Goal: Find contact information: Find contact information

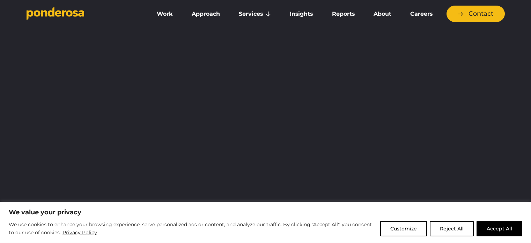
click at [464, 21] on link "Contact" at bounding box center [476, 14] width 58 height 16
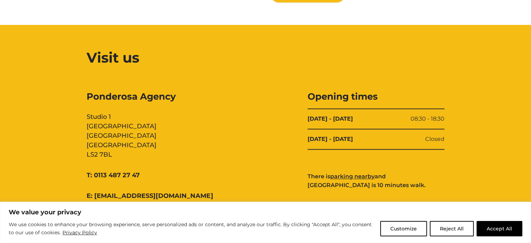
scroll to position [699, 0]
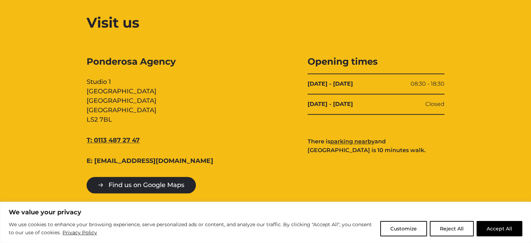
drag, startPoint x: 149, startPoint y: 134, endPoint x: 95, endPoint y: 140, distance: 54.8
click at [95, 140] on div "T: 0113 487 27 47" at bounding box center [155, 140] width 137 height 9
copy link "0113 487 27 47"
click at [509, 108] on div "Visit us Ponderosa Agency Studio 1 Cross York Street Studios Cross York Street …" at bounding box center [265, 103] width 531 height 226
drag, startPoint x: 189, startPoint y: 156, endPoint x: 96, endPoint y: 162, distance: 93.1
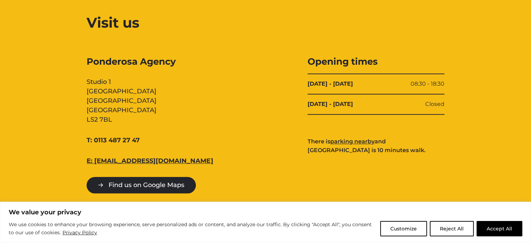
click at [96, 162] on div "Ponderosa Agency Studio 1 Cross York Street Studios Cross York Street Leeds LS2…" at bounding box center [155, 125] width 137 height 138
copy link "[EMAIL_ADDRESS][DOMAIN_NAME]"
drag, startPoint x: 494, startPoint y: 93, endPoint x: 490, endPoint y: 107, distance: 14.4
click at [494, 93] on div "Visit us Ponderosa Agency Studio 1 Cross York Street Studios Cross York Street …" at bounding box center [265, 103] width 531 height 226
